Goal: Transaction & Acquisition: Purchase product/service

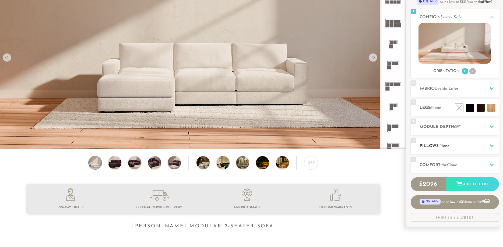
scroll to position [69, 0]
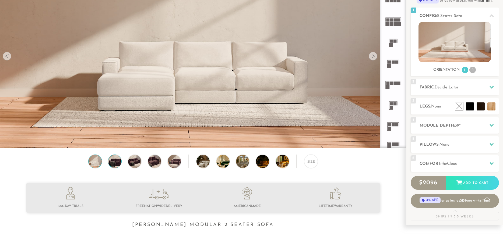
click at [118, 164] on img at bounding box center [115, 161] width 16 height 13
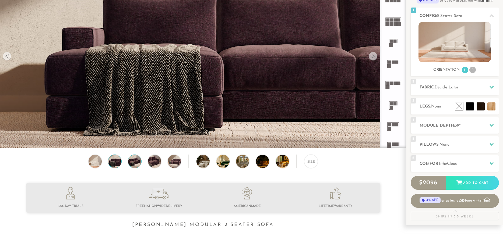
click at [132, 164] on img at bounding box center [135, 161] width 16 height 13
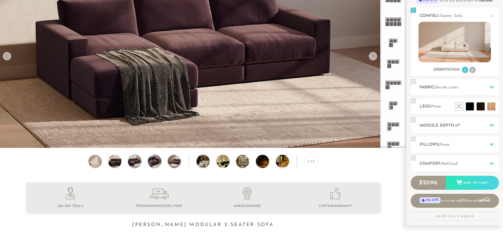
click at [151, 163] on img at bounding box center [155, 161] width 16 height 13
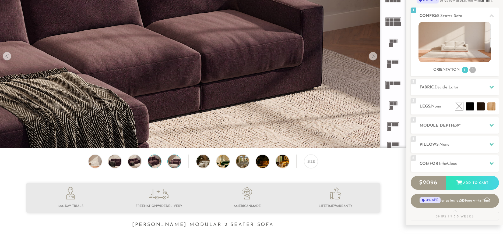
click at [175, 166] on img at bounding box center [174, 161] width 16 height 13
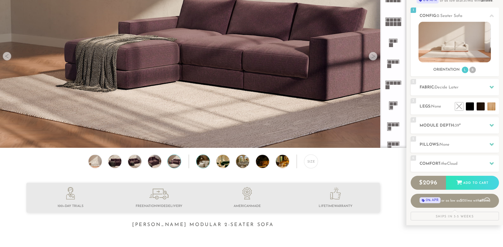
click at [205, 163] on img at bounding box center [207, 161] width 23 height 13
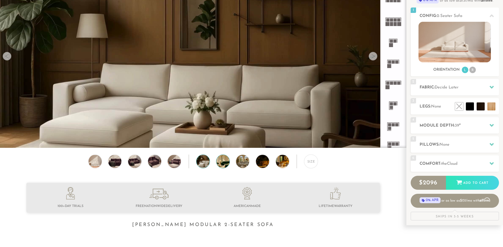
click at [221, 162] on img at bounding box center [227, 161] width 23 height 13
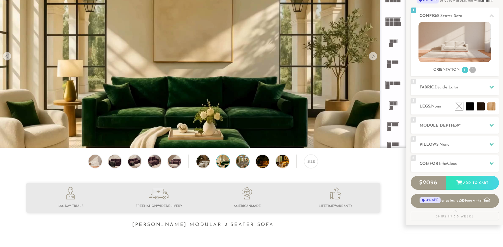
click at [244, 165] on img at bounding box center [247, 161] width 23 height 13
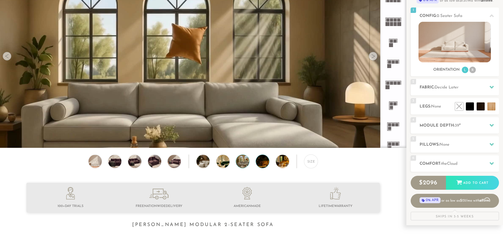
click at [244, 165] on img at bounding box center [267, 161] width 23 height 13
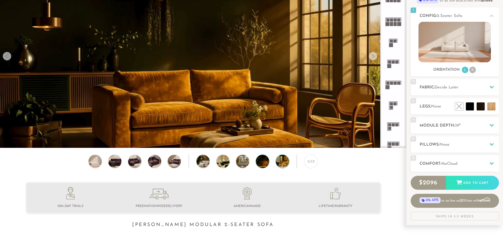
click at [244, 166] on img at bounding box center [287, 161] width 23 height 13
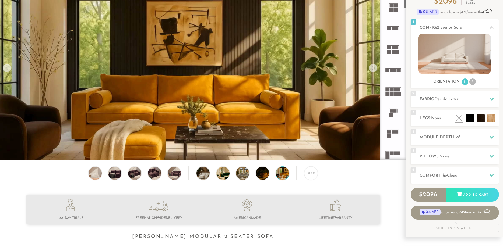
scroll to position [41, 0]
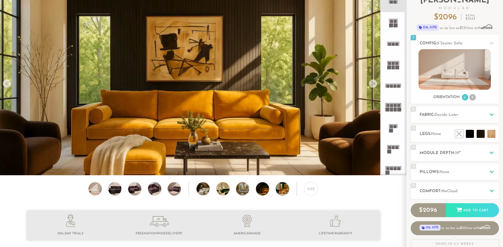
click at [244, 85] on div at bounding box center [373, 83] width 9 height 9
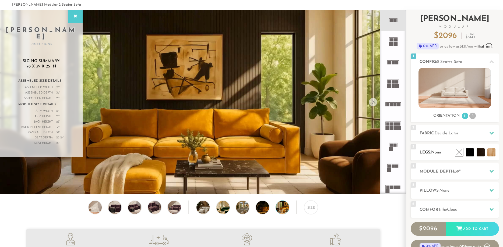
scroll to position [0, 0]
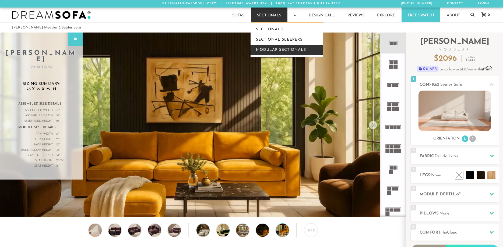
click at [244, 50] on link "Modular Sectionals" at bounding box center [286, 50] width 73 height 10
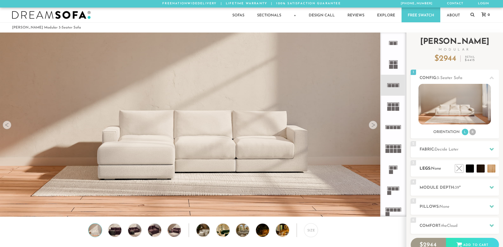
scroll to position [6266, 503]
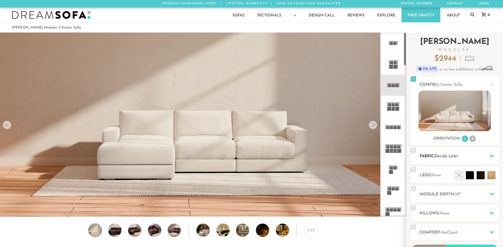
click at [467, 157] on h2 "Fabric: Decide Later" at bounding box center [458, 156] width 79 height 6
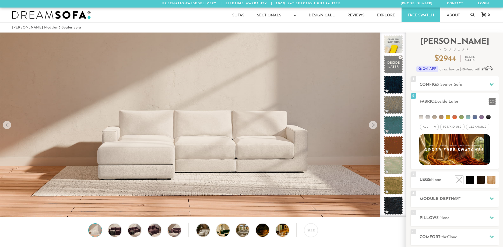
click at [376, 126] on div at bounding box center [373, 125] width 9 height 9
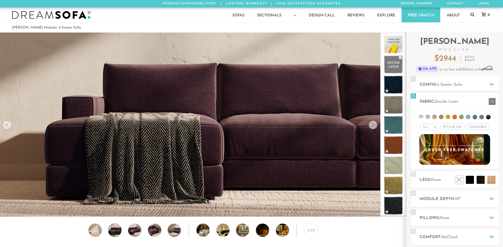
click at [375, 127] on div at bounding box center [373, 125] width 9 height 9
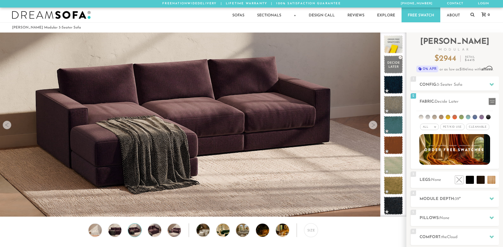
click at [375, 127] on div at bounding box center [373, 125] width 9 height 9
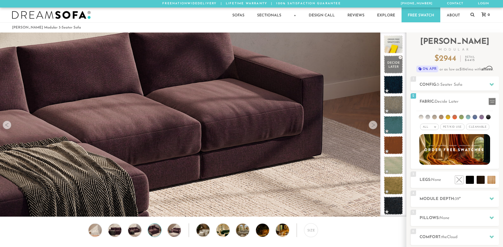
click at [375, 127] on div at bounding box center [373, 125] width 9 height 9
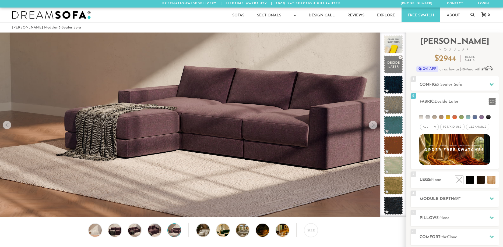
click at [375, 127] on div at bounding box center [373, 125] width 9 height 9
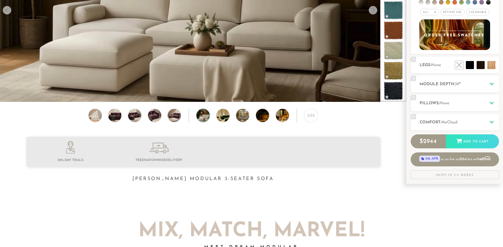
scroll to position [55, 0]
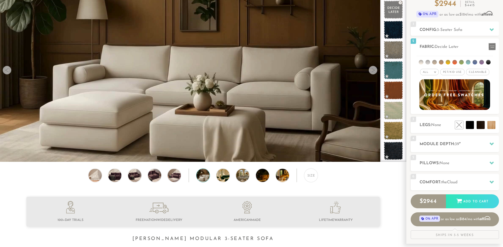
click at [27, 23] on video at bounding box center [203, 59] width 406 height 228
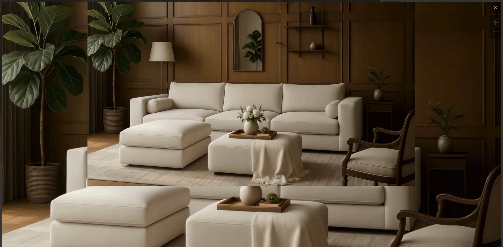
click at [131, 109] on img at bounding box center [251, 85] width 499 height 166
click at [497, 8] on icon at bounding box center [495, 7] width 6 height 6
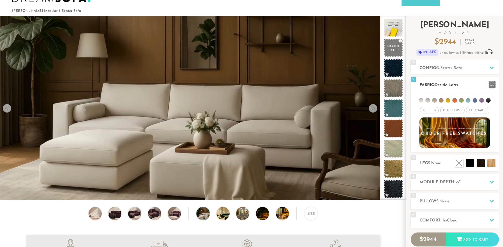
scroll to position [0, 0]
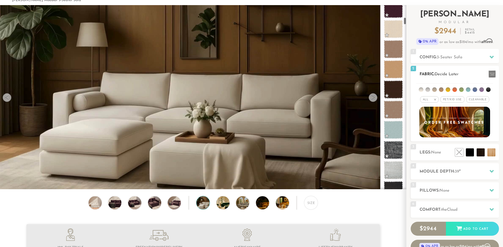
click at [428, 98] on div "All >" at bounding box center [429, 99] width 19 height 6
click at [428, 114] on li "Tier" at bounding box center [429, 114] width 19 height 8
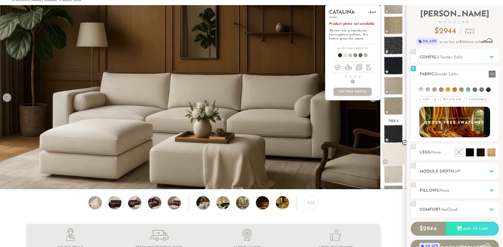
click at [394, 156] on span at bounding box center [393, 154] width 24 height 23
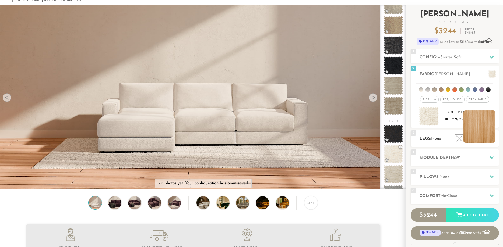
click at [491, 137] on li at bounding box center [479, 127] width 32 height 32
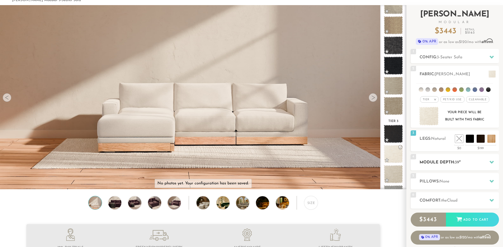
click at [467, 165] on h2 "Module Depth: 39 "" at bounding box center [458, 163] width 79 height 6
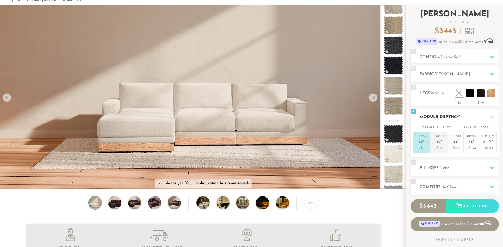
click at [443, 149] on p "+$150" at bounding box center [438, 148] width 13 height 5
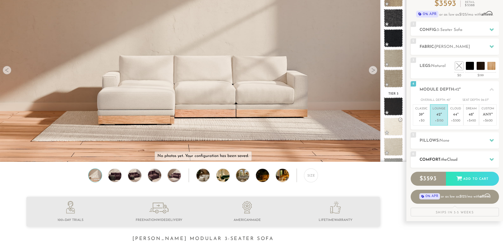
click at [460, 161] on h2 "Comfort: the Cloud" at bounding box center [458, 160] width 79 height 6
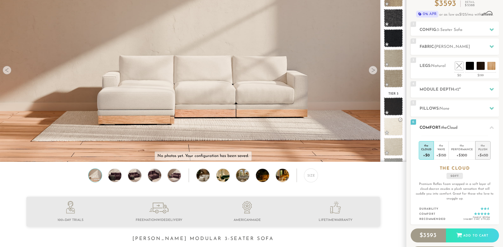
click at [484, 156] on div "+$450" at bounding box center [482, 155] width 10 height 8
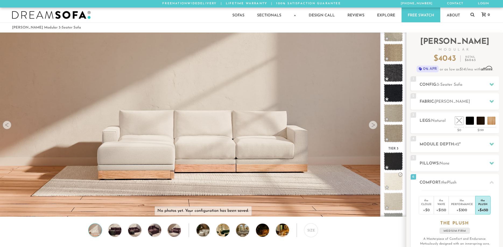
drag, startPoint x: 49, startPoint y: 134, endPoint x: 58, endPoint y: 134, distance: 9.1
click at [55, 134] on video at bounding box center [203, 101] width 406 height 203
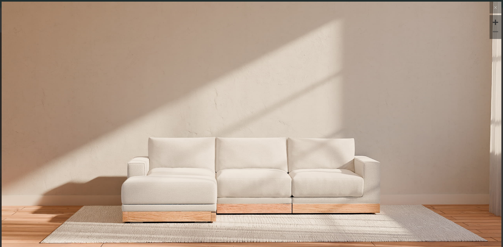
click at [459, 37] on img at bounding box center [251, 85] width 499 height 166
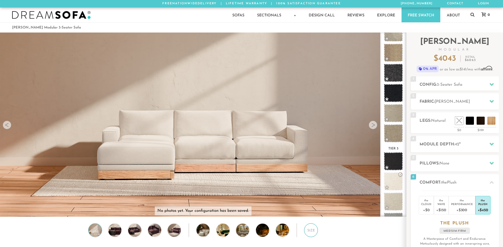
click at [309, 231] on div "Size" at bounding box center [311, 231] width 14 height 14
